Goal: Transaction & Acquisition: Purchase product/service

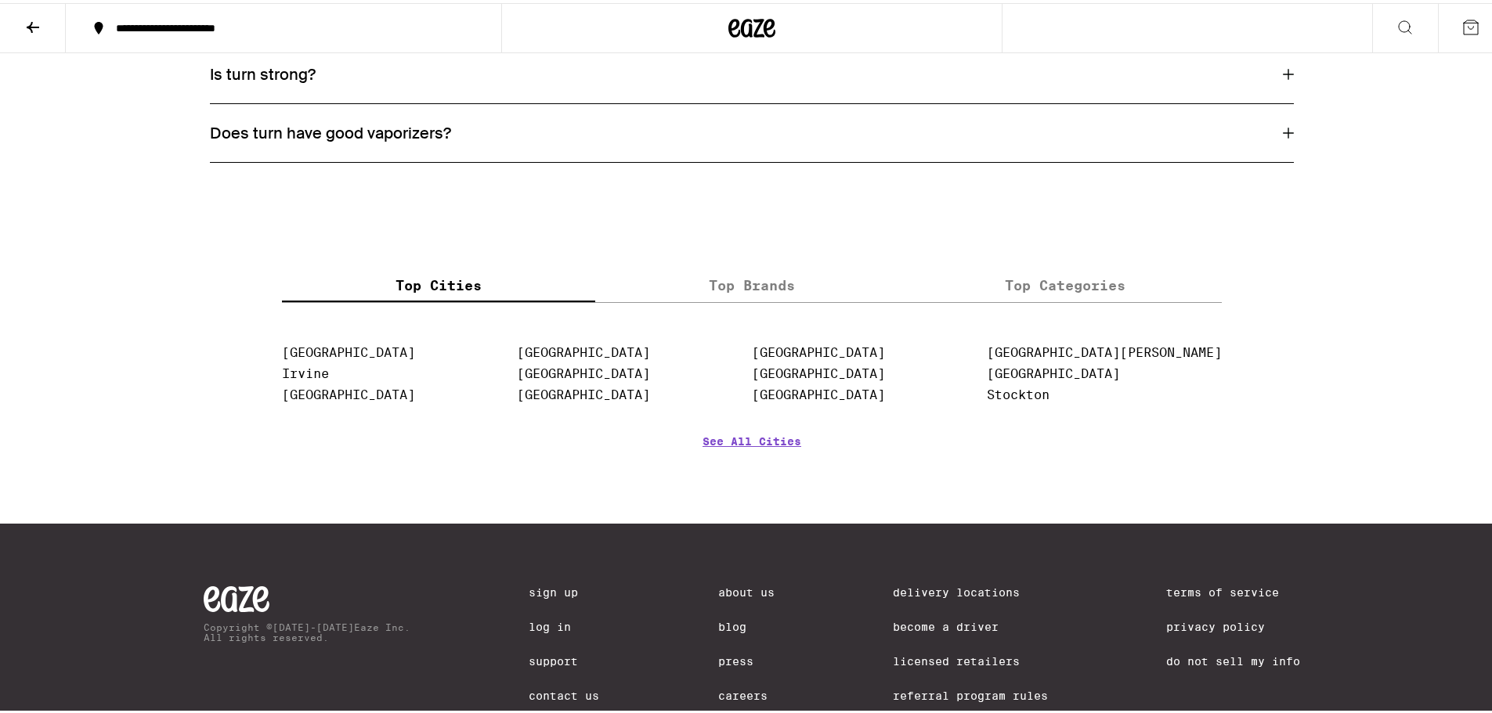
scroll to position [2390, 0]
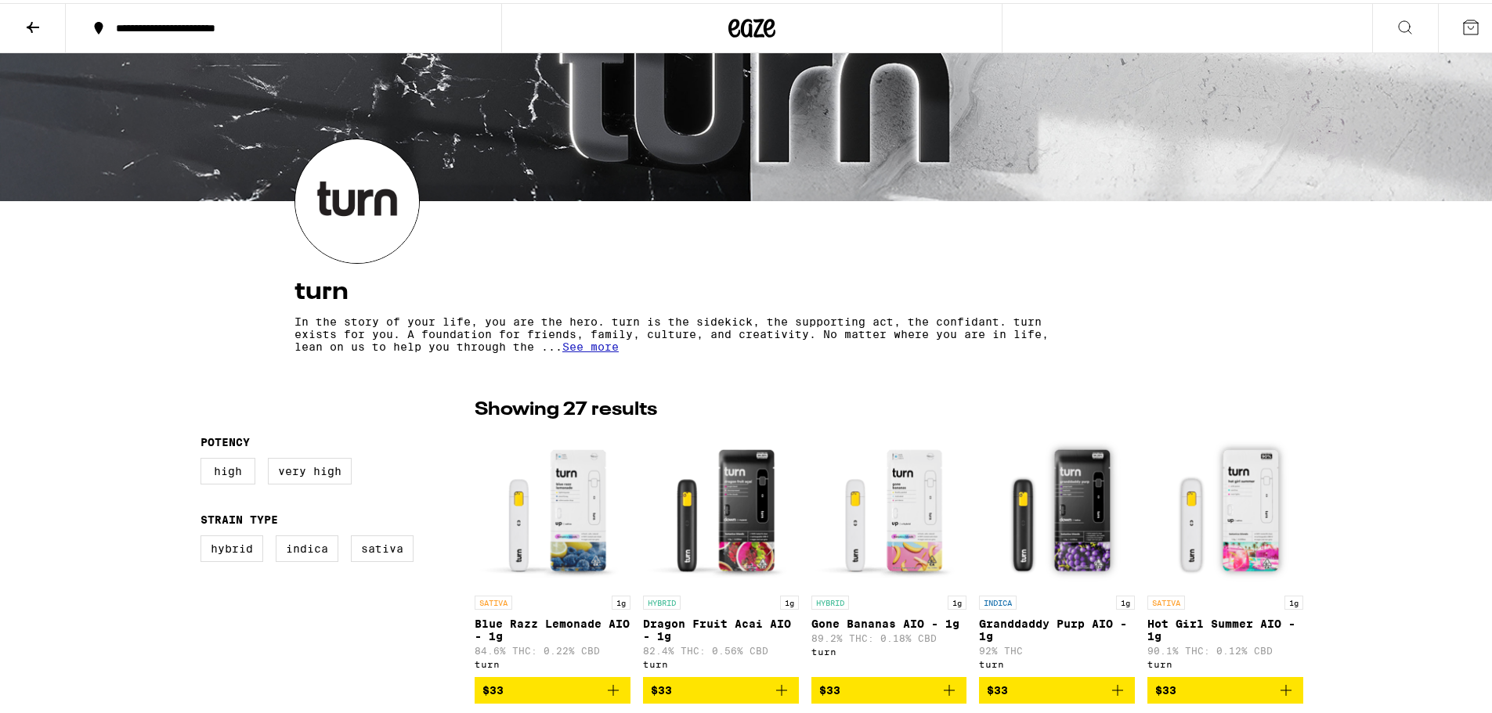
scroll to position [0, 0]
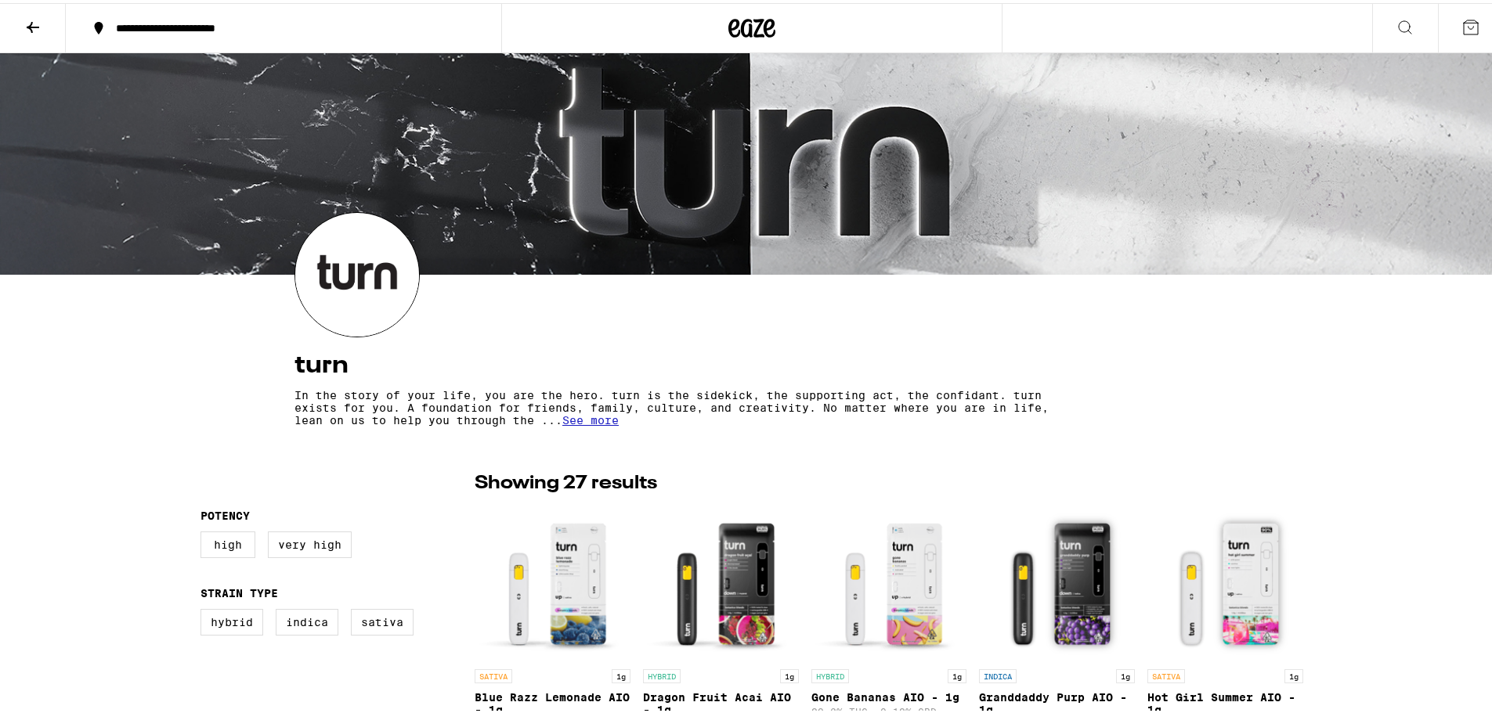
click at [26, 24] on icon at bounding box center [32, 24] width 19 height 19
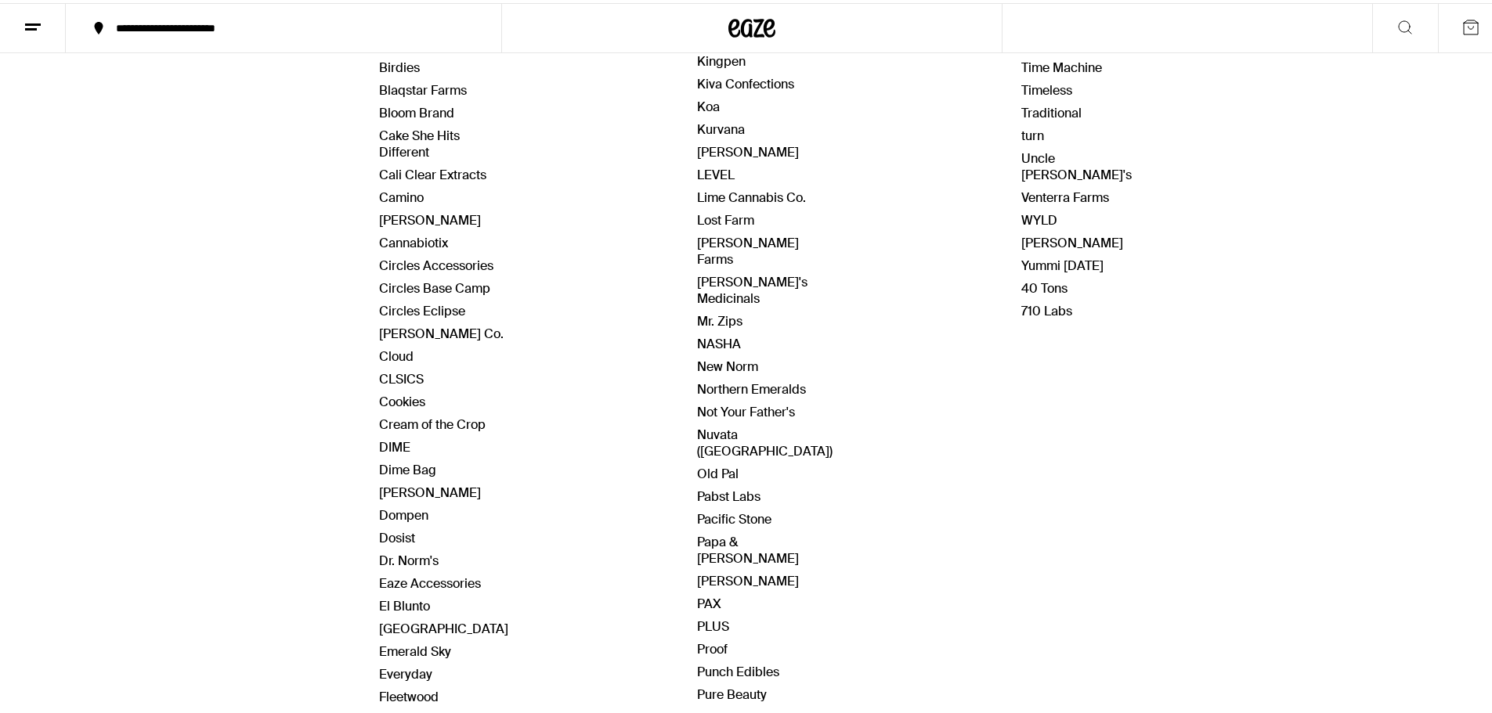
scroll to position [356, 0]
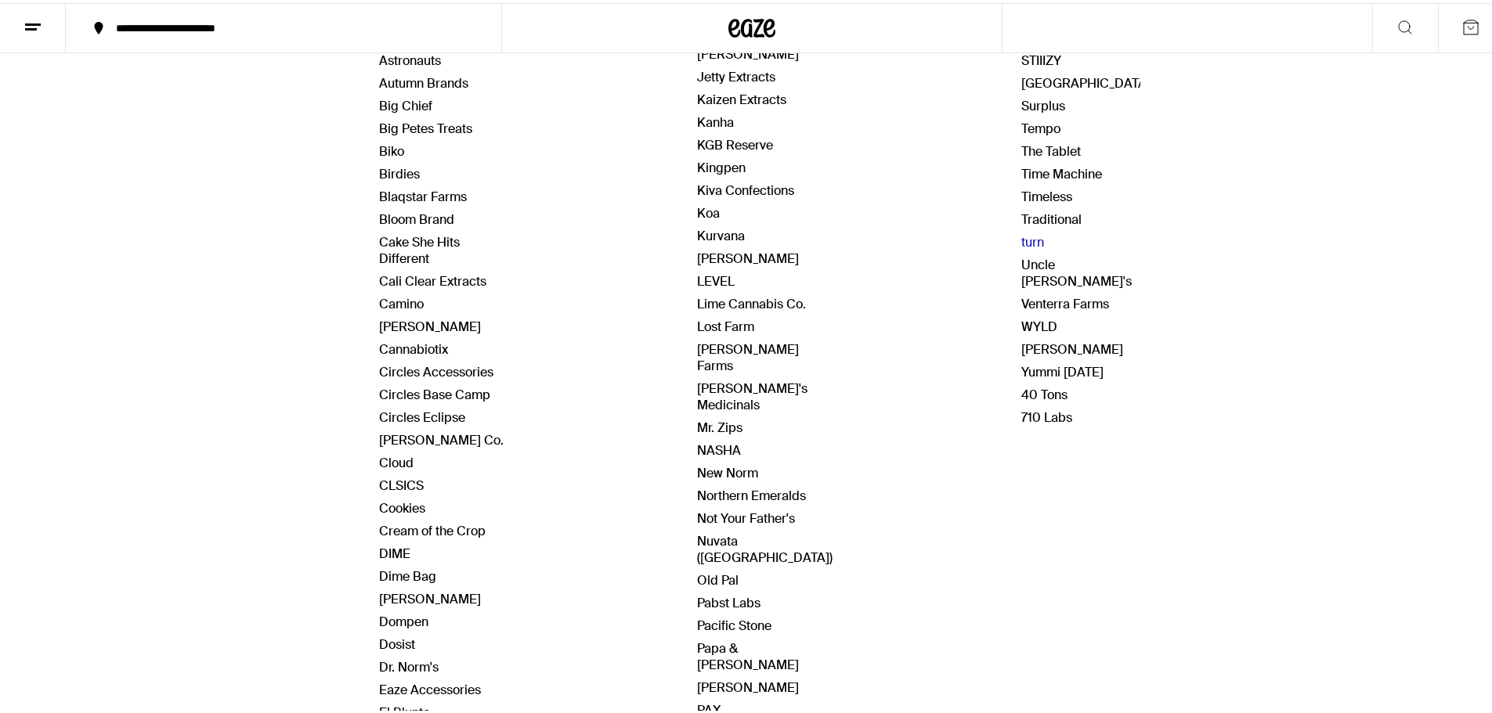
click at [1021, 236] on link "turn" at bounding box center [1032, 239] width 23 height 16
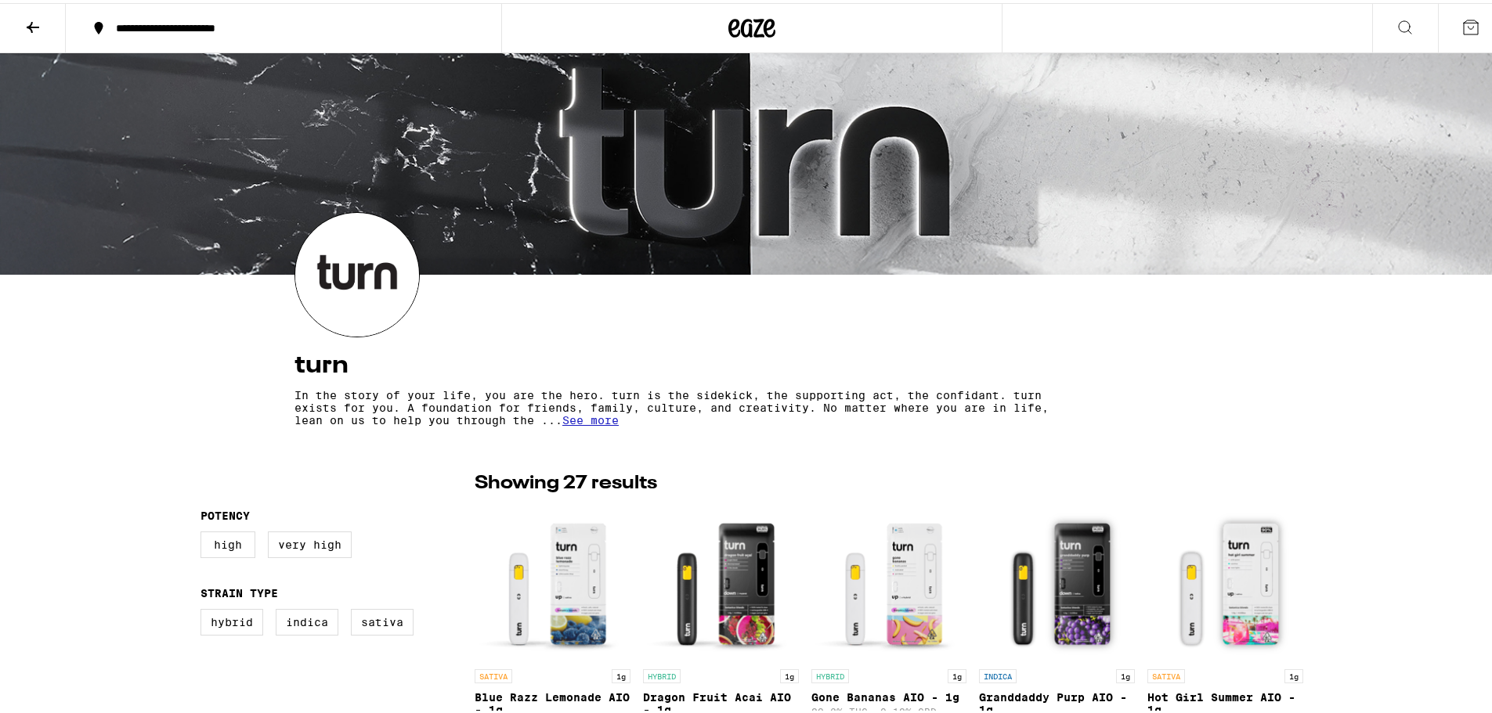
click at [35, 22] on icon at bounding box center [32, 24] width 19 height 19
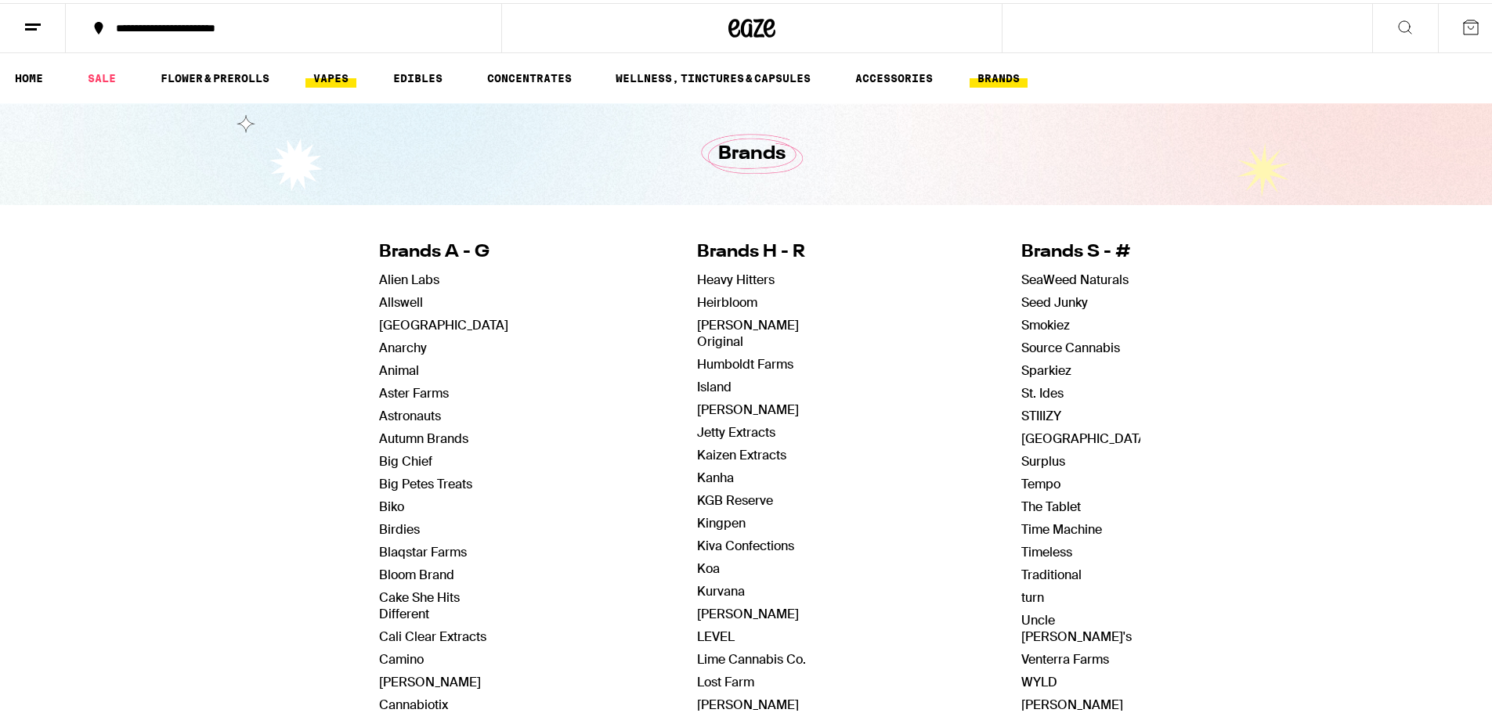
click at [329, 74] on link "VAPES" at bounding box center [330, 75] width 51 height 19
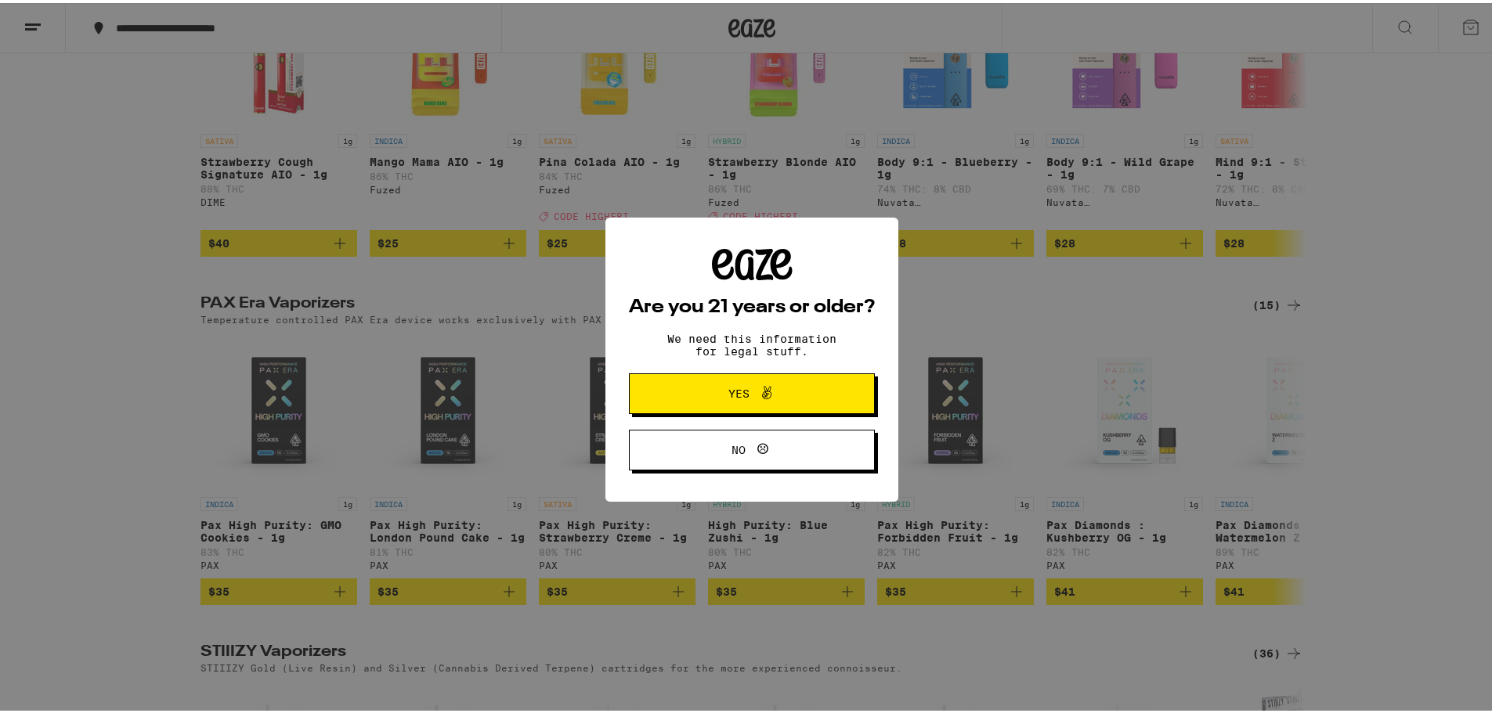
scroll to position [1001, 0]
click at [717, 387] on span "Yes" at bounding box center [751, 391] width 119 height 20
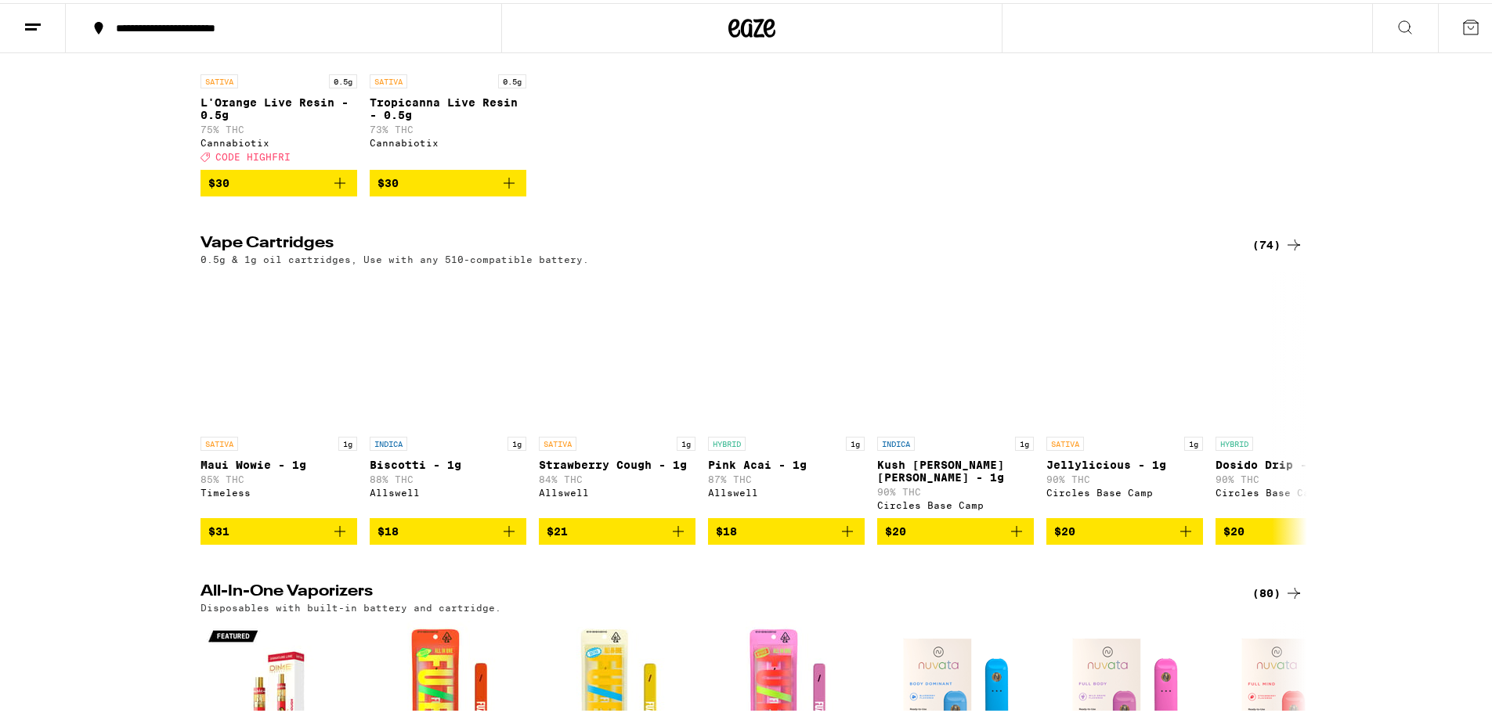
scroll to position [0, 0]
